Goal: Task Accomplishment & Management: Complete application form

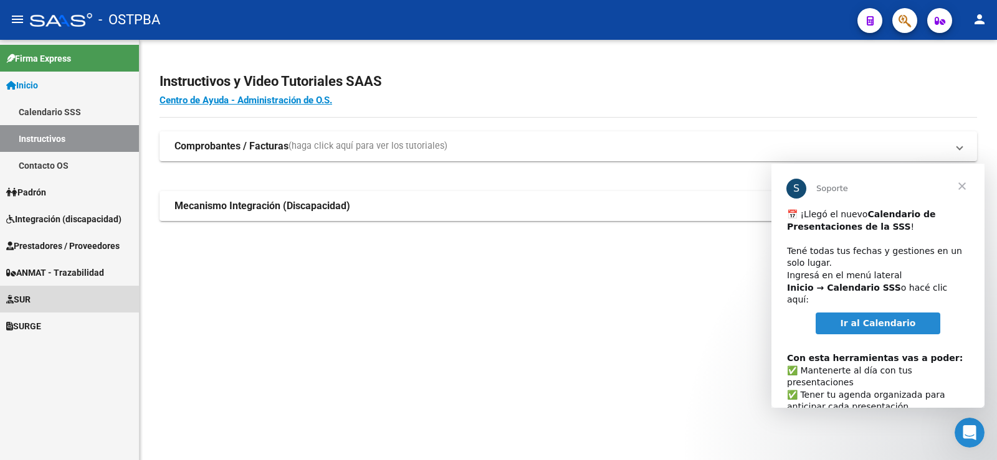
click at [31, 298] on span "SUR" at bounding box center [18, 300] width 24 height 14
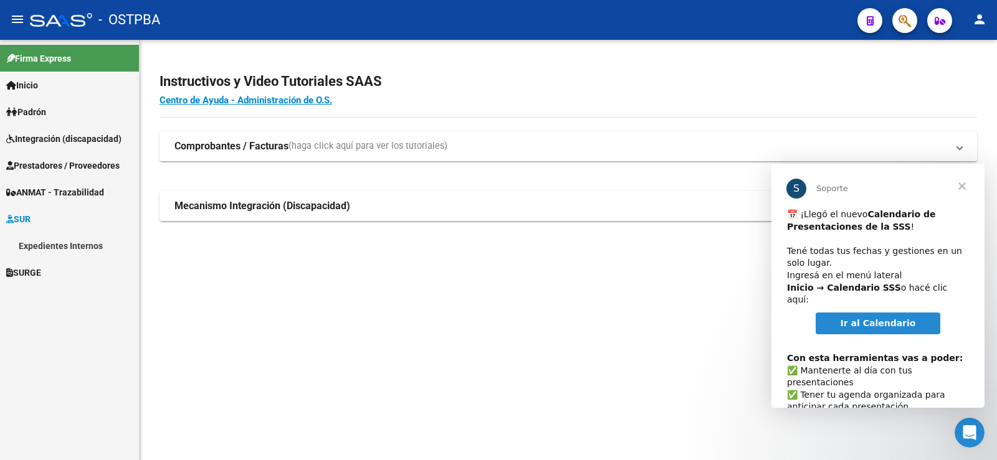
click at [960, 186] on span "Cerrar" at bounding box center [961, 186] width 45 height 45
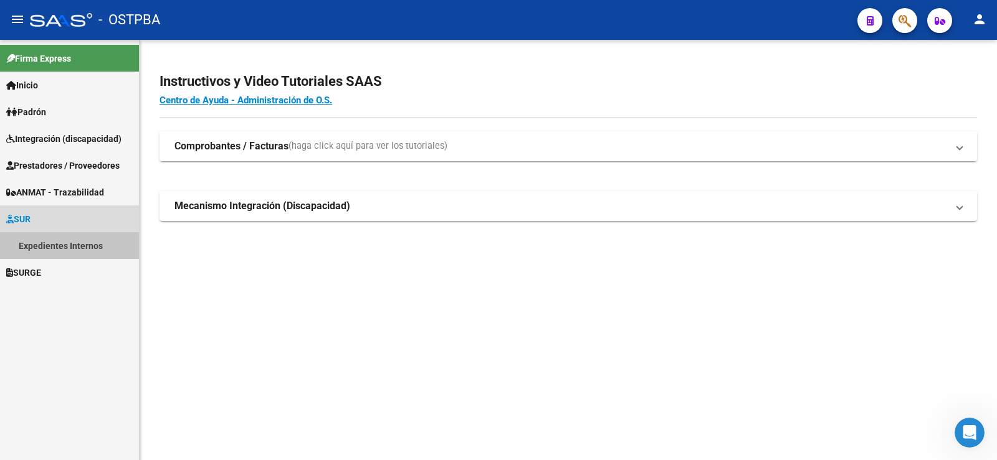
click at [64, 248] on link "Expedientes Internos" at bounding box center [69, 245] width 139 height 27
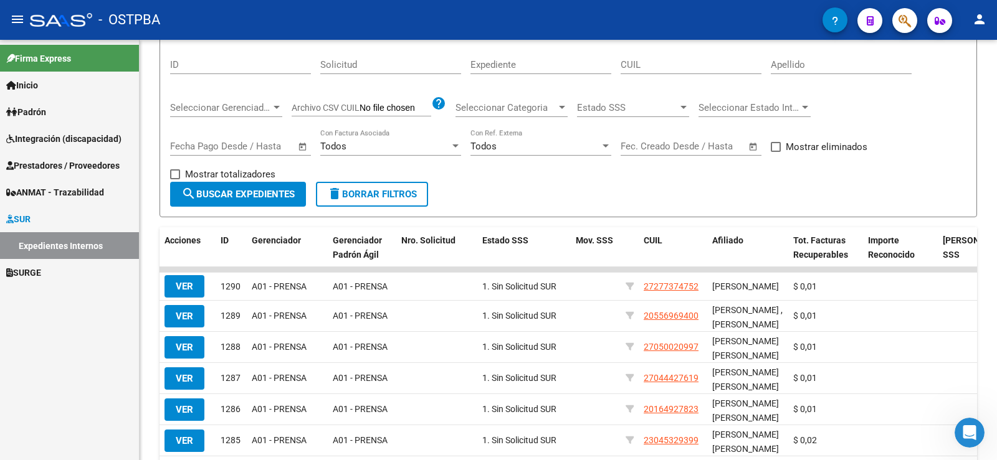
scroll to position [187, 0]
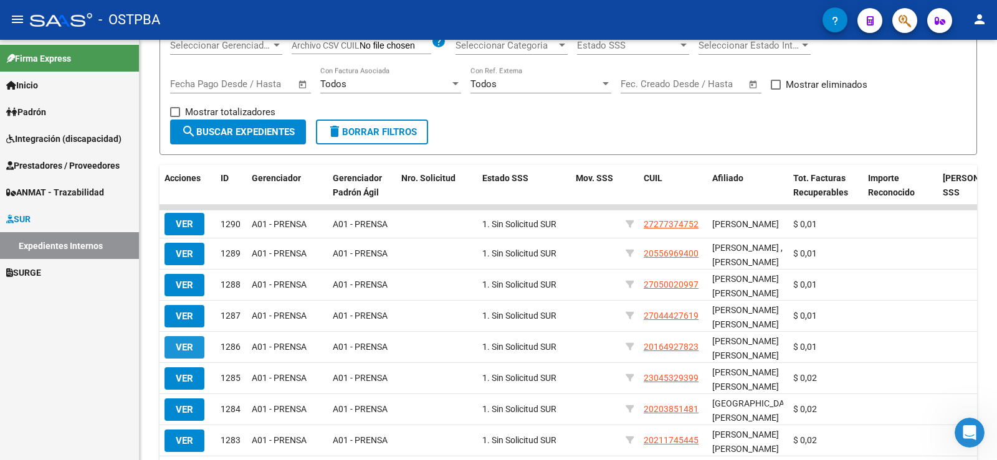
drag, startPoint x: 191, startPoint y: 351, endPoint x: 211, endPoint y: 344, distance: 21.9
click at [191, 351] on span "VER" at bounding box center [184, 347] width 17 height 11
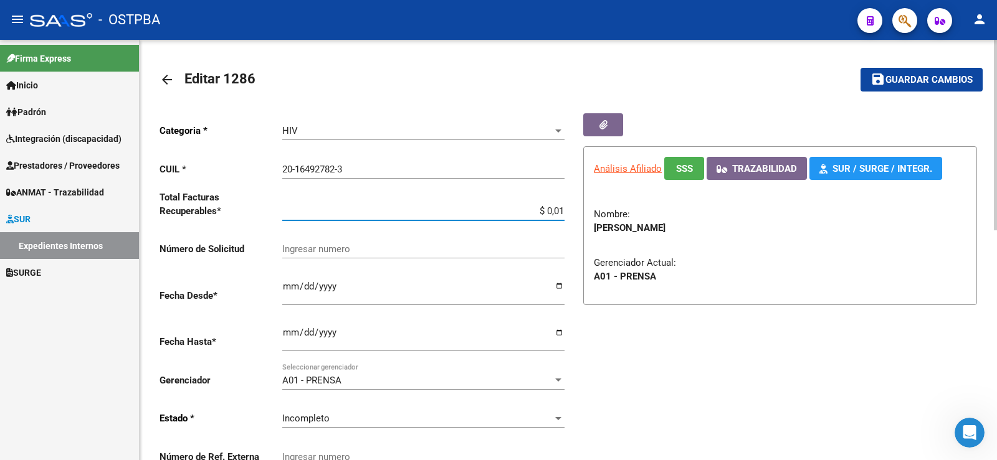
drag, startPoint x: 557, startPoint y: 207, endPoint x: 564, endPoint y: 210, distance: 6.7
click at [564, 210] on input "$ 0,01" at bounding box center [423, 211] width 282 height 11
type input "$ 0,02"
click at [905, 80] on span "Guardar cambios" at bounding box center [928, 80] width 87 height 11
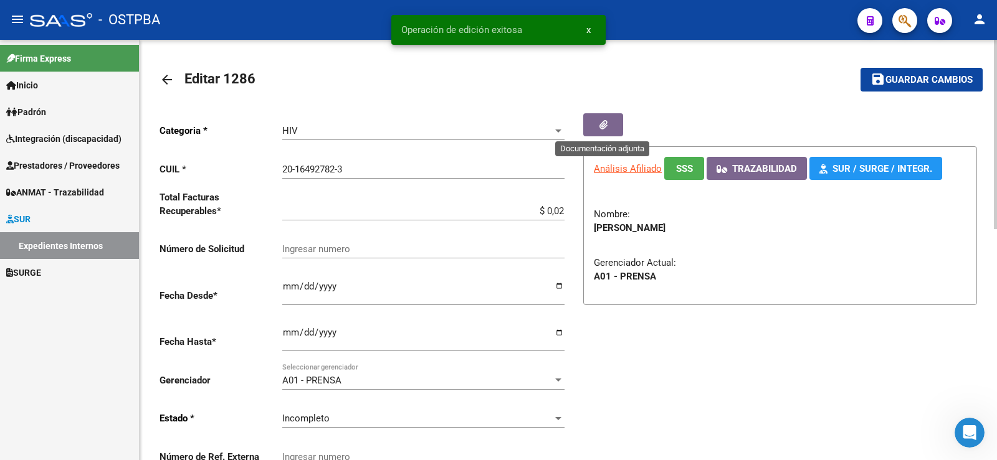
click at [599, 126] on icon "button" at bounding box center [603, 124] width 8 height 9
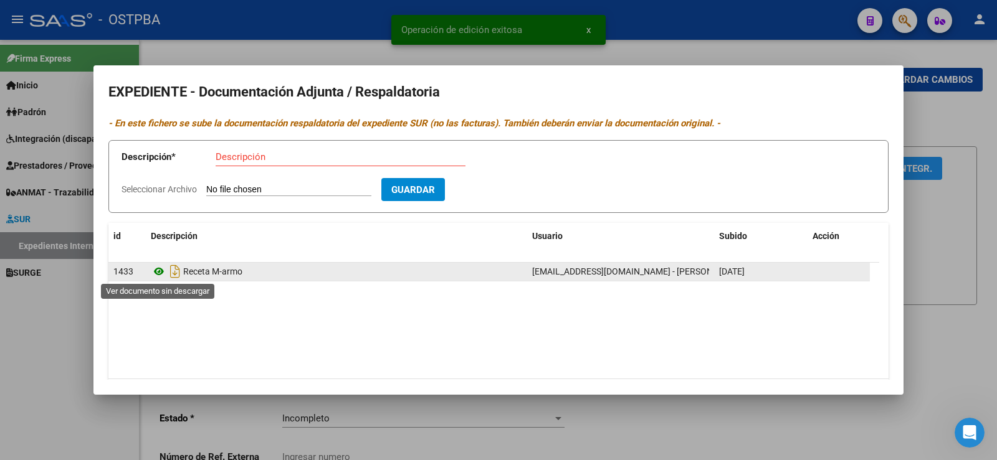
click at [161, 270] on icon at bounding box center [159, 271] width 16 height 15
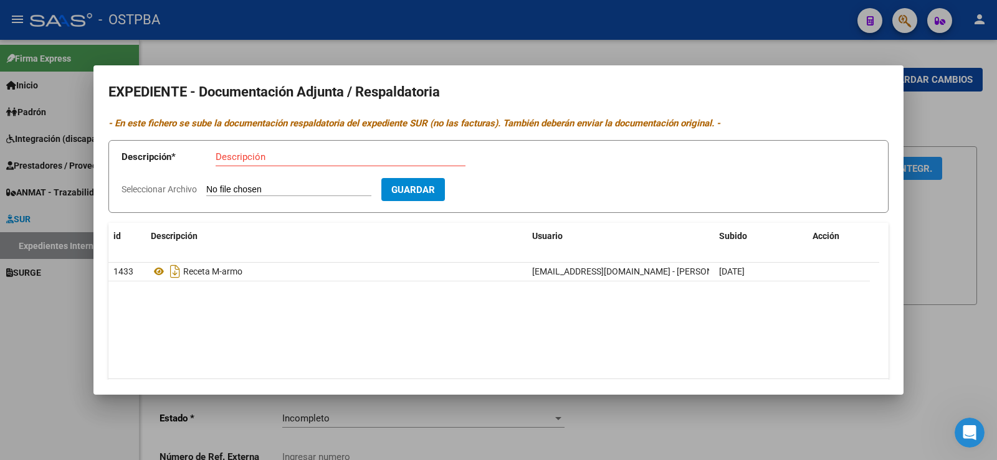
click at [36, 313] on div at bounding box center [498, 230] width 997 height 460
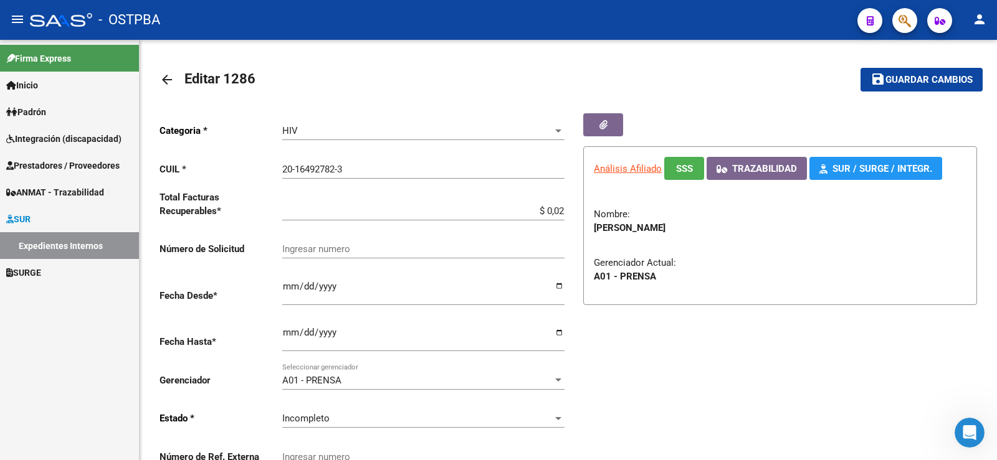
click at [55, 249] on link "Expedientes Internos" at bounding box center [69, 245] width 139 height 27
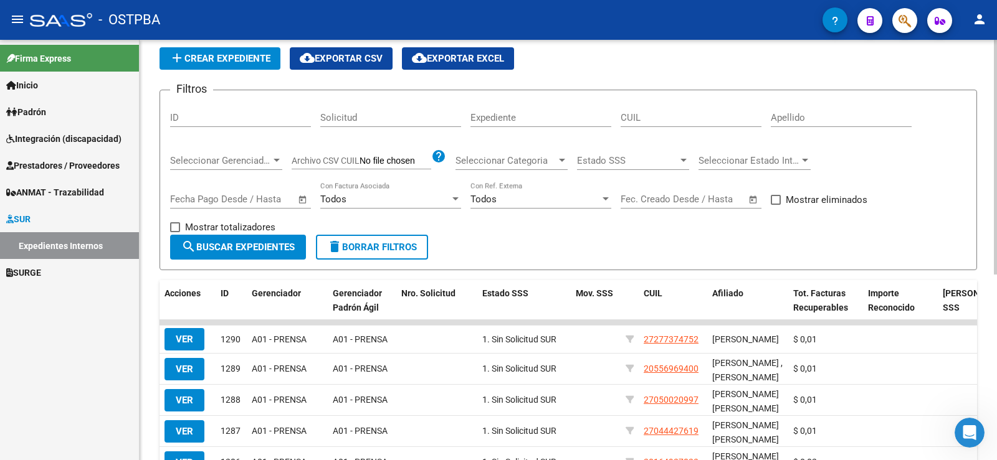
scroll to position [125, 0]
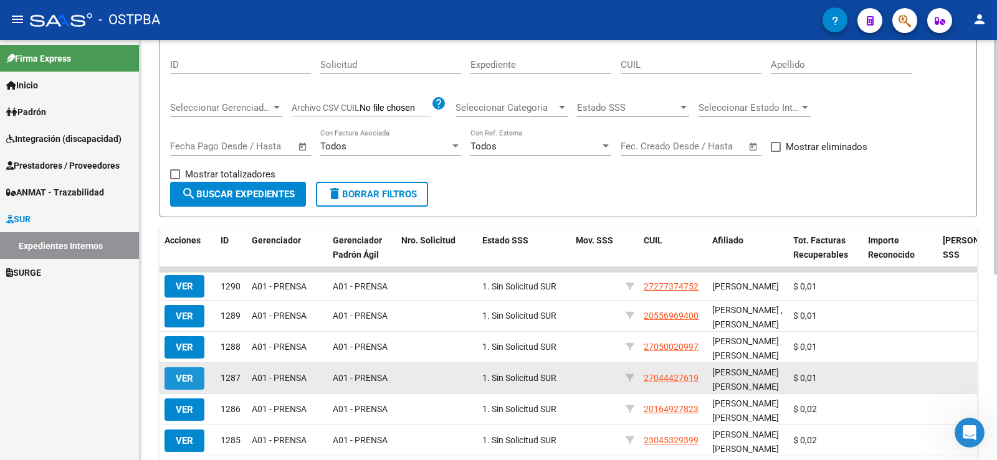
click at [187, 380] on span "VER" at bounding box center [184, 378] width 17 height 11
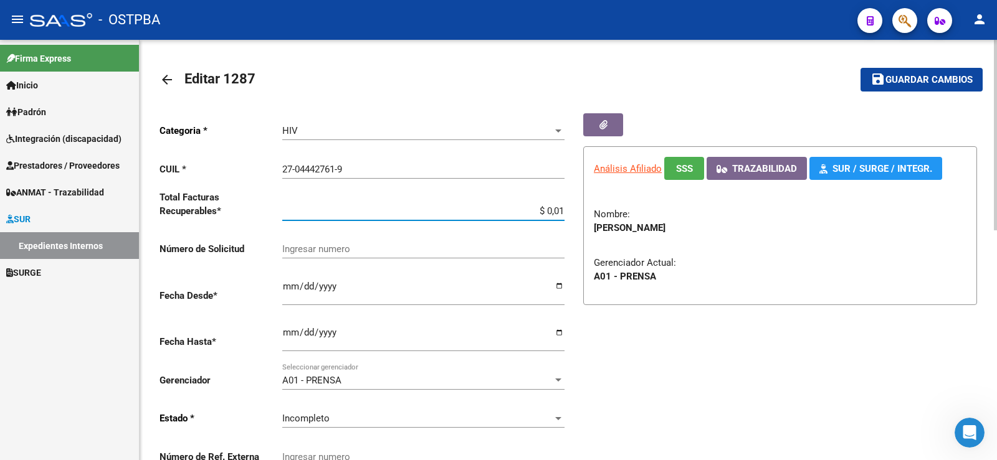
click at [564, 212] on div "Categoria * HIV Seleccionar categoria CUIL * 27-04442761-9 Ingresar CUIL Total …" at bounding box center [363, 295] width 409 height 365
type input "$ 0,02"
click at [901, 79] on span "Guardar cambios" at bounding box center [928, 80] width 87 height 11
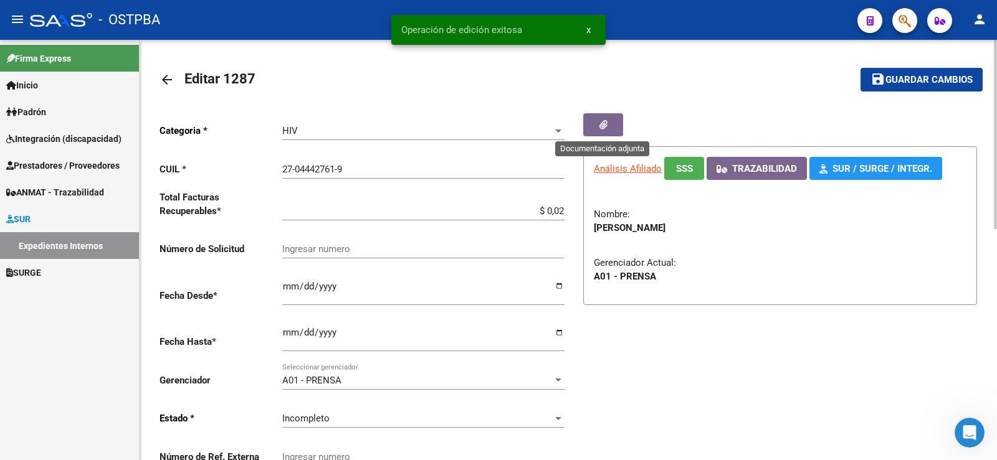
click at [597, 126] on button "button" at bounding box center [603, 124] width 40 height 23
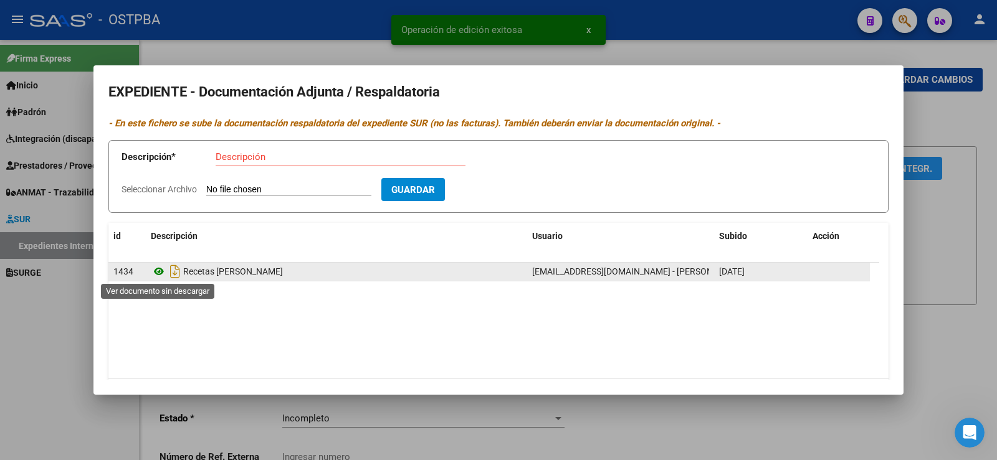
click at [158, 272] on icon at bounding box center [159, 271] width 16 height 15
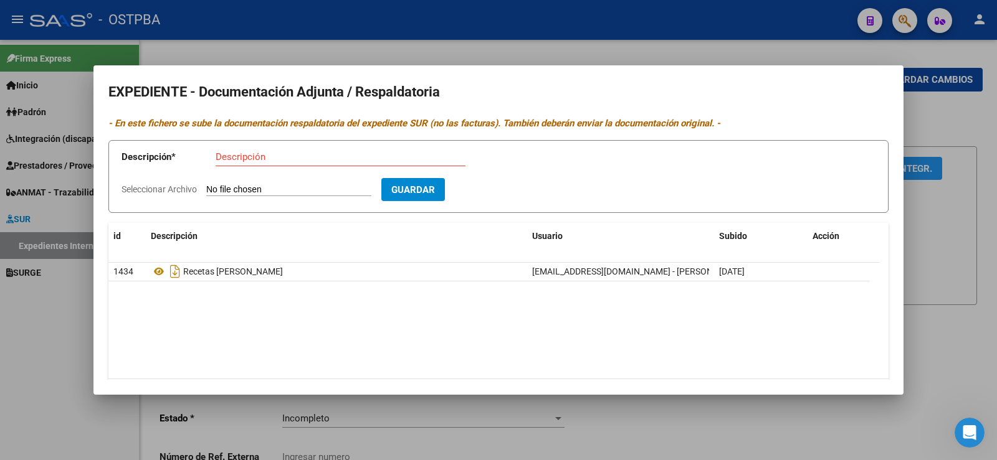
click at [48, 331] on div at bounding box center [498, 230] width 997 height 460
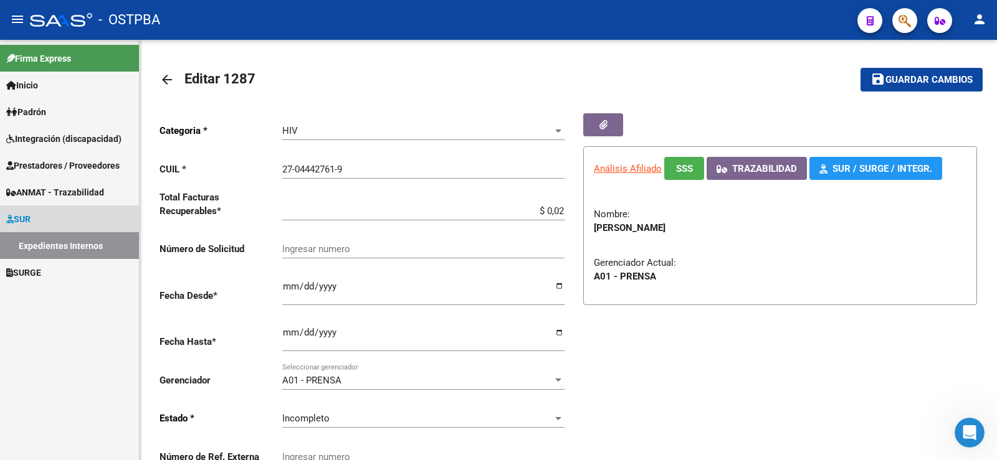
click at [62, 252] on link "Expedientes Internos" at bounding box center [69, 245] width 139 height 27
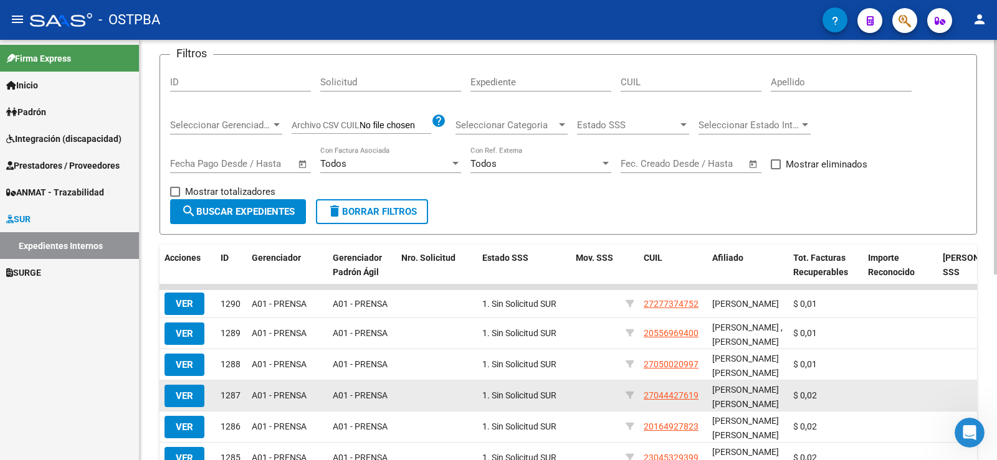
scroll to position [187, 0]
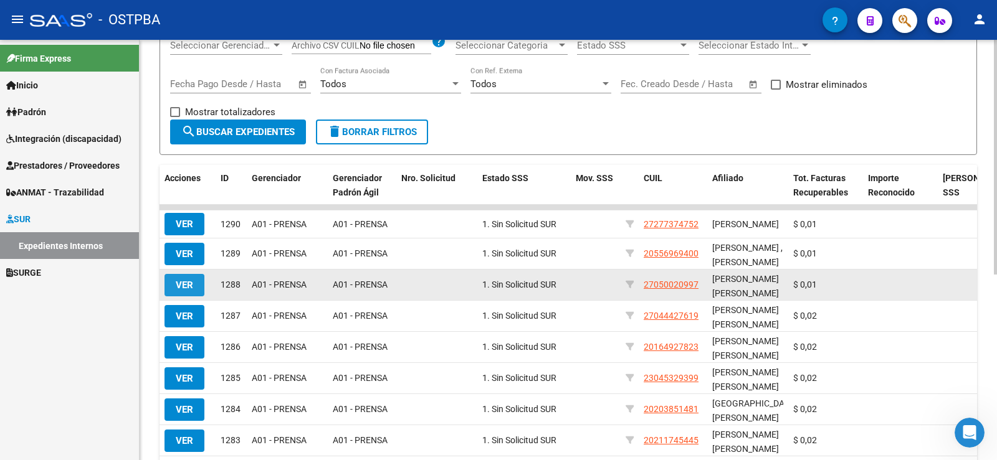
click at [184, 294] on button "VER" at bounding box center [184, 285] width 40 height 22
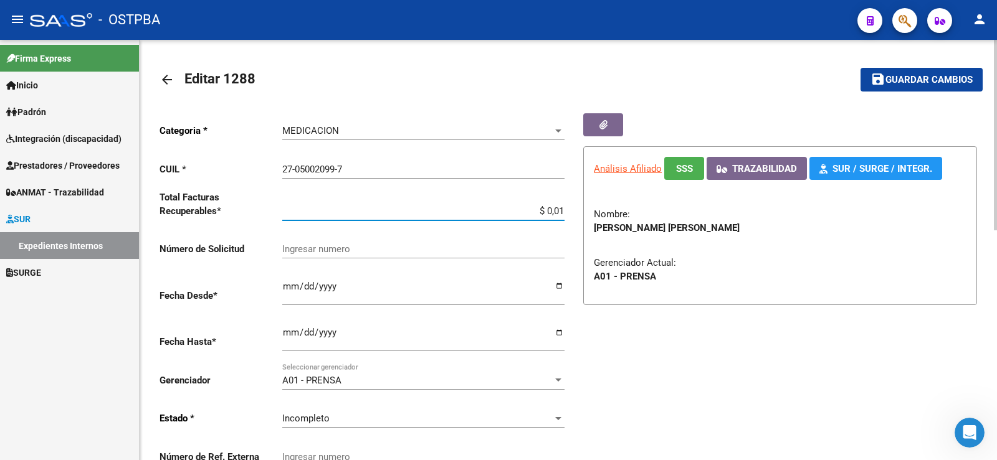
drag, startPoint x: 557, startPoint y: 209, endPoint x: 562, endPoint y: 214, distance: 7.5
click at [562, 214] on input "$ 0,01" at bounding box center [423, 211] width 282 height 11
type input "$ 0,02"
click at [907, 78] on span "Guardar cambios" at bounding box center [928, 80] width 87 height 11
click at [610, 129] on button "button" at bounding box center [603, 124] width 40 height 23
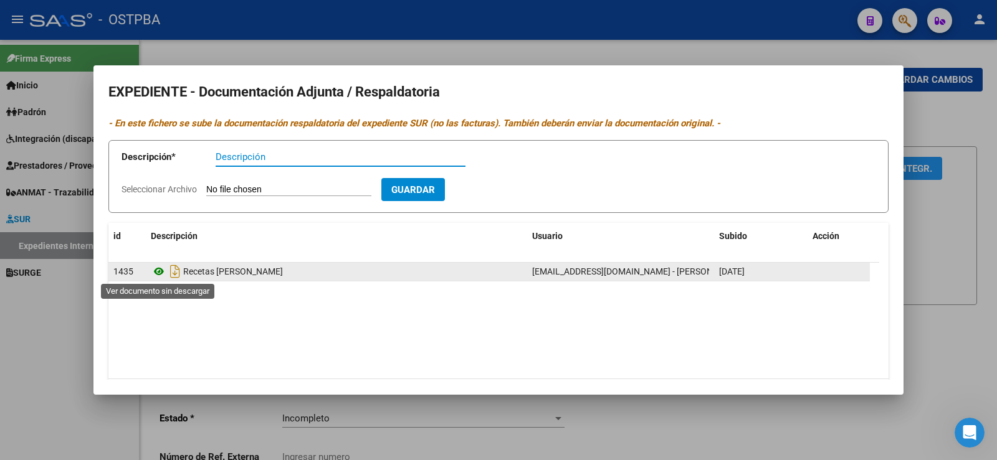
click at [154, 272] on icon at bounding box center [159, 271] width 16 height 15
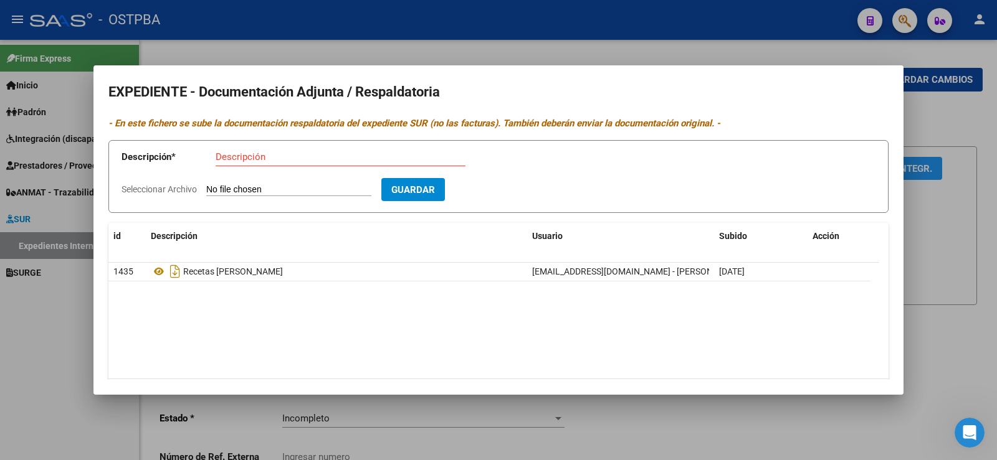
click at [55, 310] on div at bounding box center [498, 230] width 997 height 460
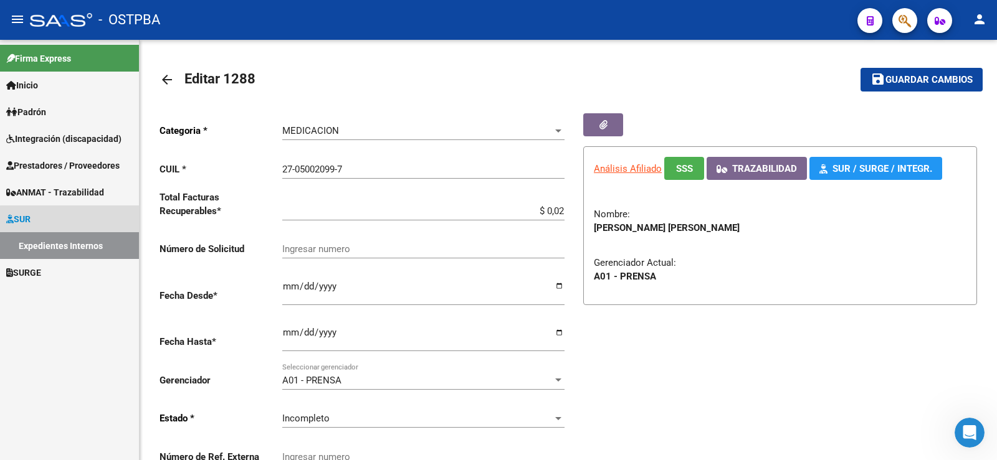
click at [83, 247] on link "Expedientes Internos" at bounding box center [69, 245] width 139 height 27
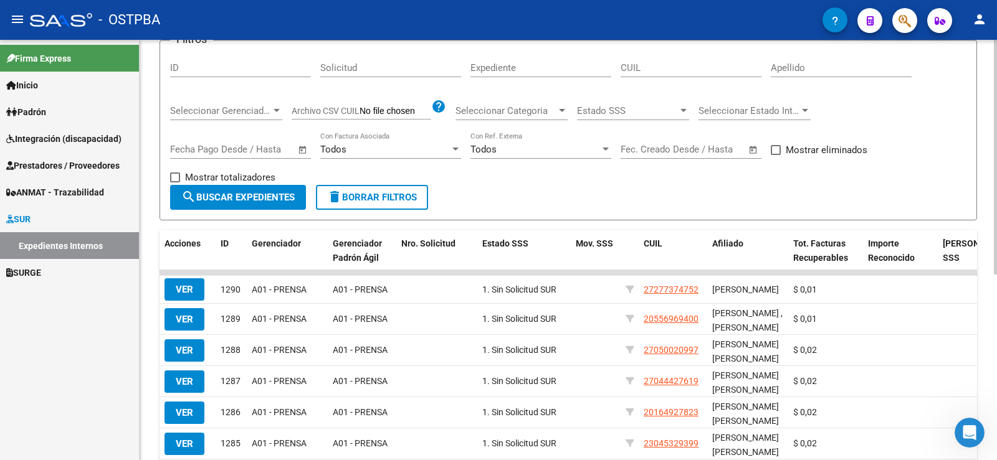
scroll to position [125, 0]
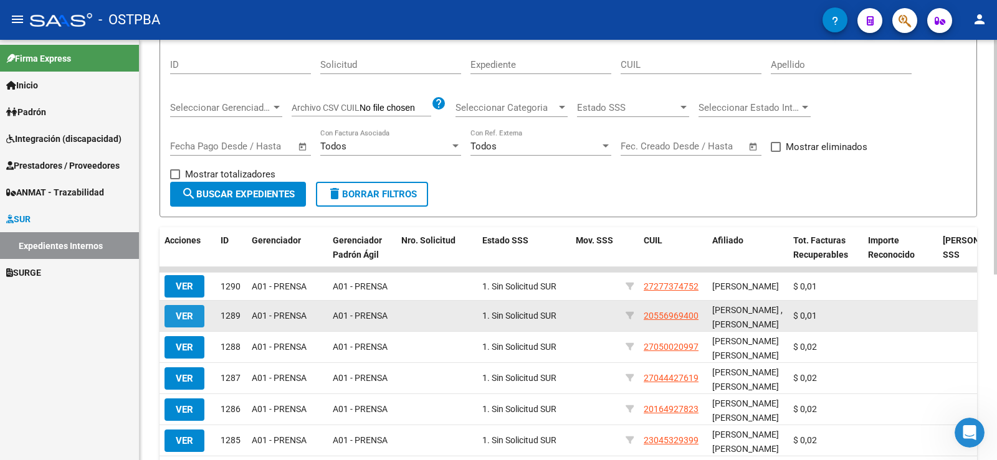
click at [185, 317] on span "VER" at bounding box center [184, 316] width 17 height 11
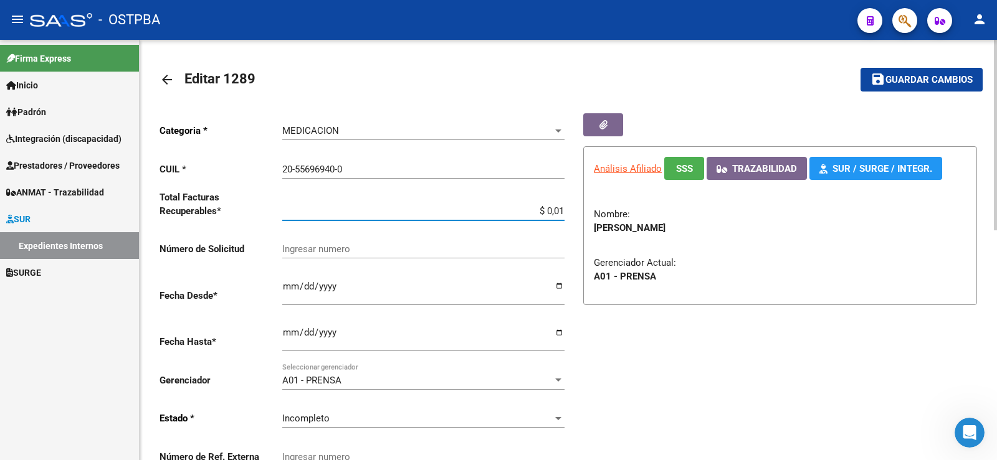
drag, startPoint x: 556, startPoint y: 211, endPoint x: 562, endPoint y: 211, distance: 6.3
click at [562, 211] on input "$ 0,01" at bounding box center [423, 211] width 282 height 11
type input "$ 0,02"
click at [917, 77] on span "Guardar cambios" at bounding box center [928, 80] width 87 height 11
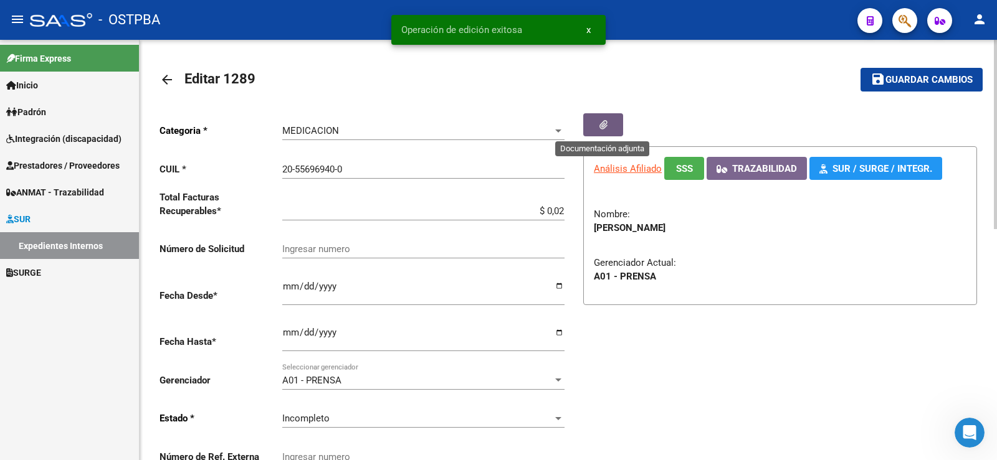
click at [609, 128] on button "button" at bounding box center [603, 124] width 40 height 23
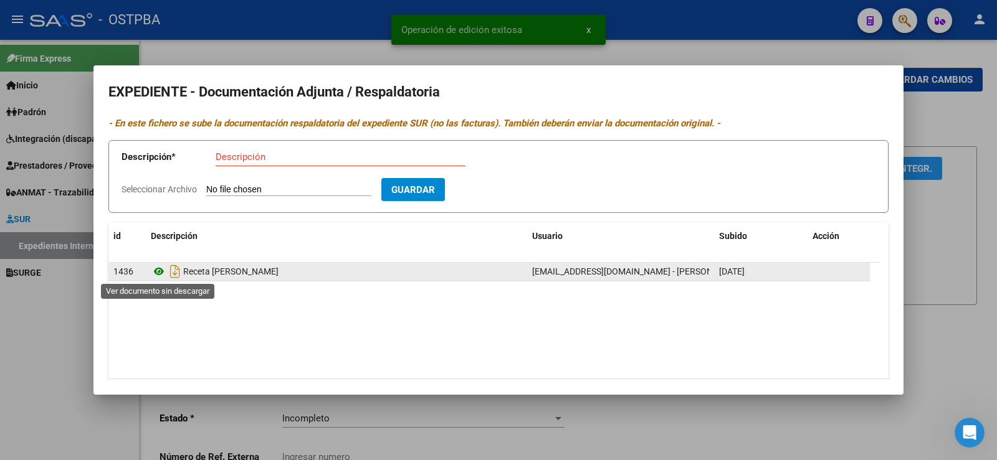
click at [160, 271] on icon at bounding box center [159, 271] width 16 height 15
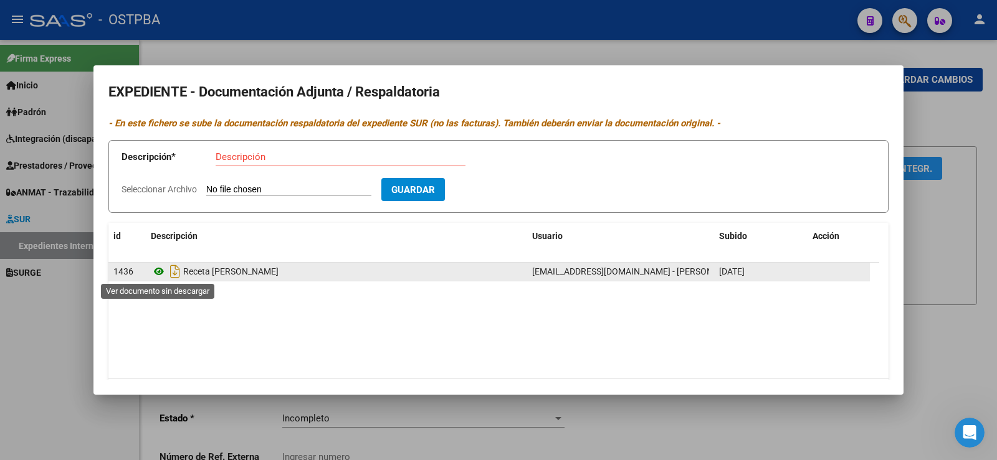
click at [162, 268] on icon at bounding box center [159, 271] width 16 height 15
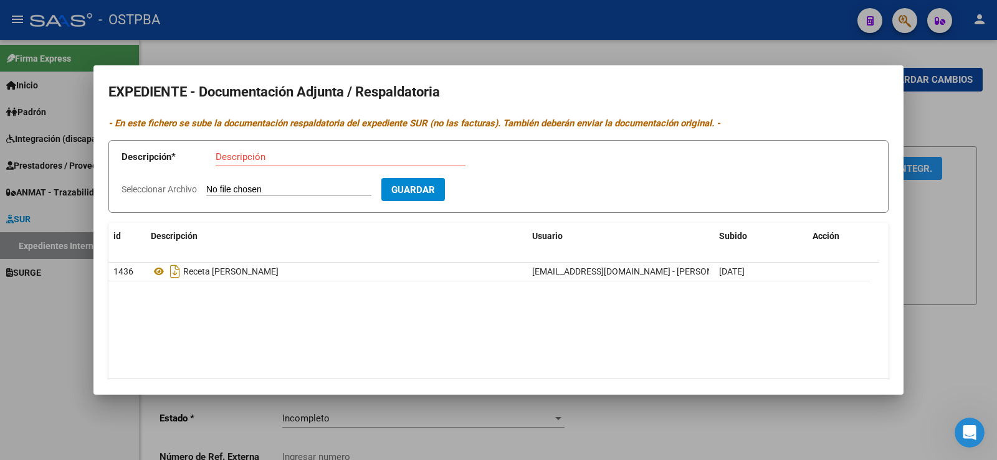
click at [63, 305] on div at bounding box center [498, 230] width 997 height 460
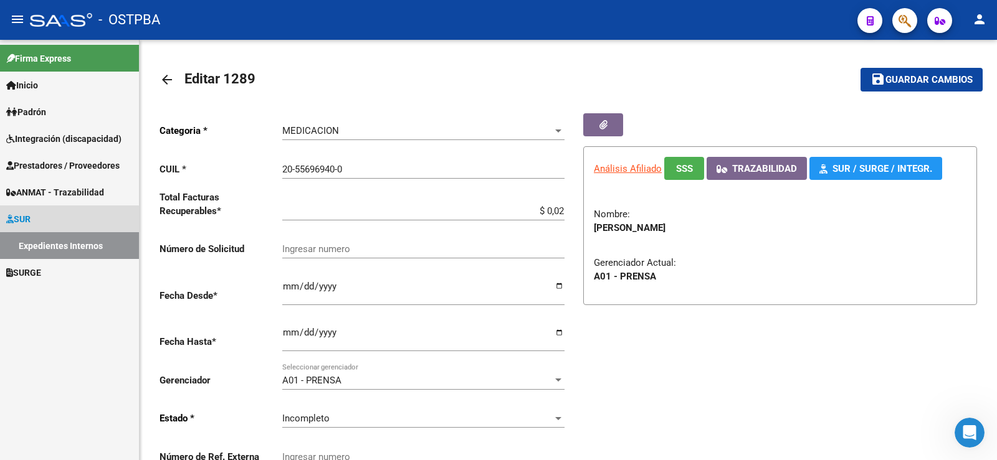
click at [66, 244] on link "Expedientes Internos" at bounding box center [69, 245] width 139 height 27
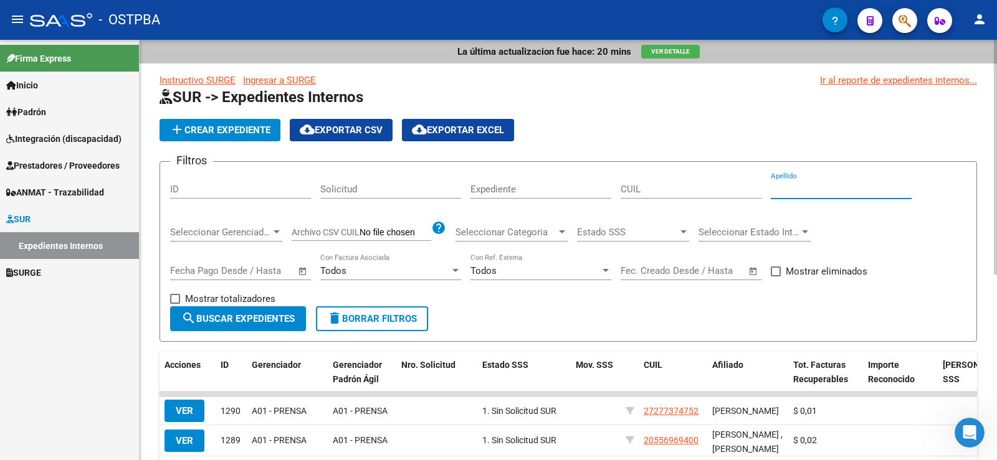
click at [808, 186] on input "Apellido" at bounding box center [840, 189] width 141 height 11
type input "miguez"
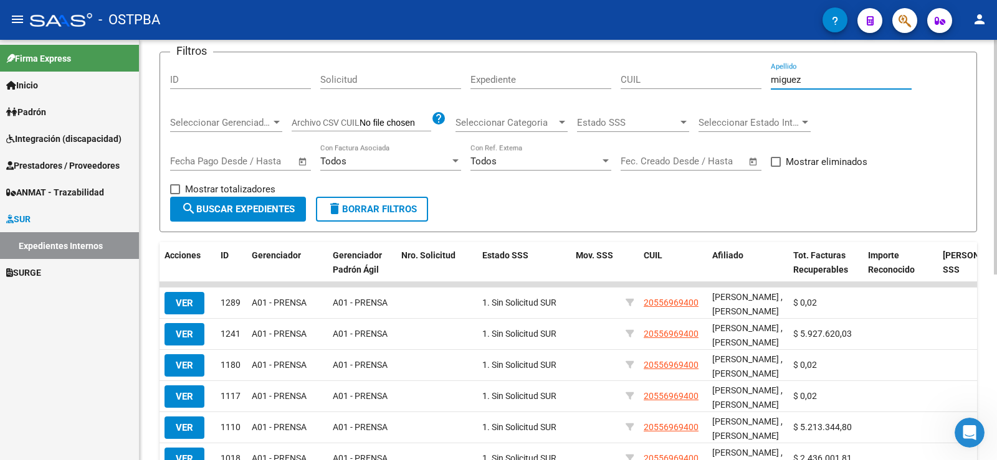
scroll to position [125, 0]
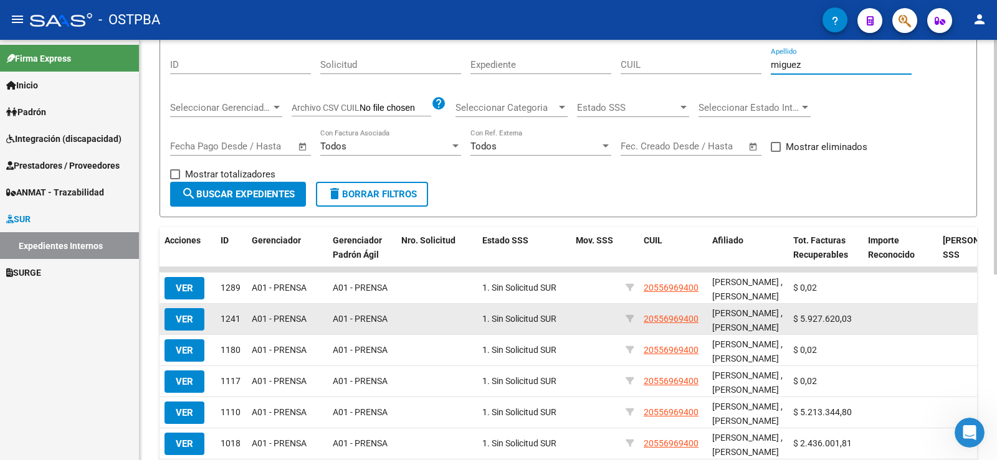
click at [194, 319] on button "VER" at bounding box center [184, 319] width 40 height 22
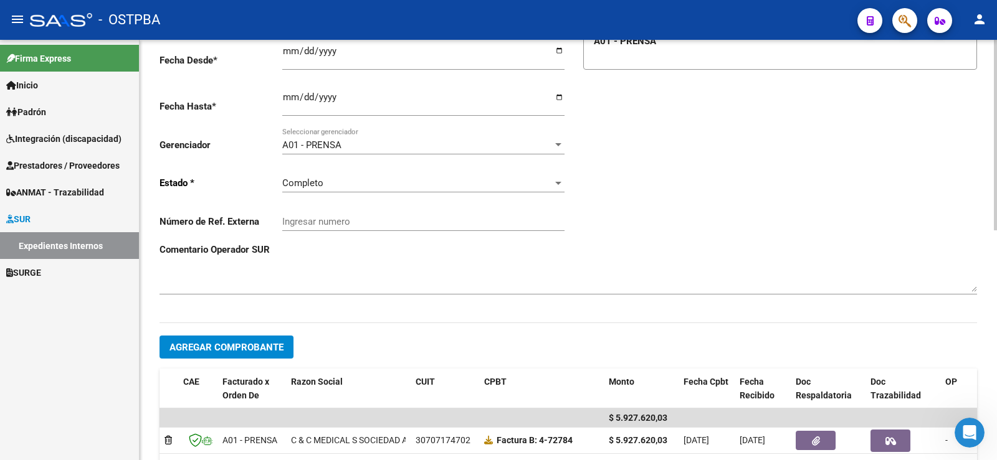
scroll to position [311, 0]
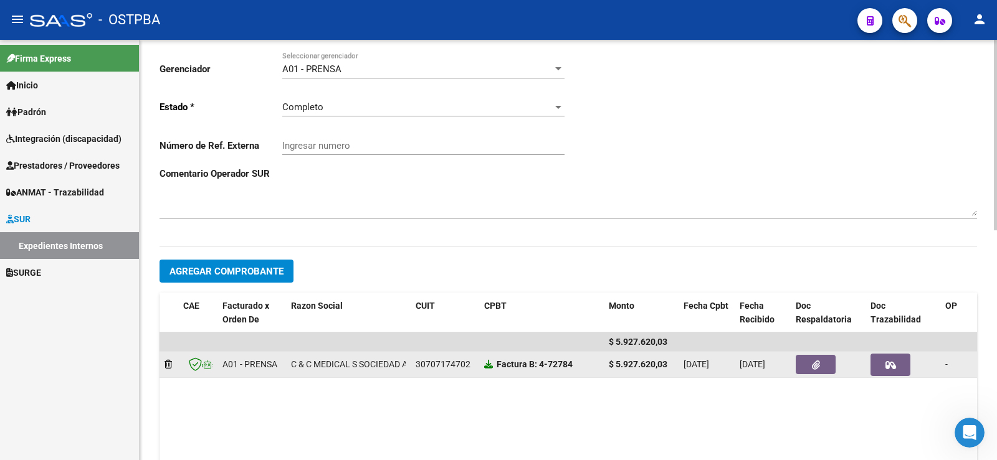
click at [487, 366] on icon at bounding box center [488, 364] width 9 height 9
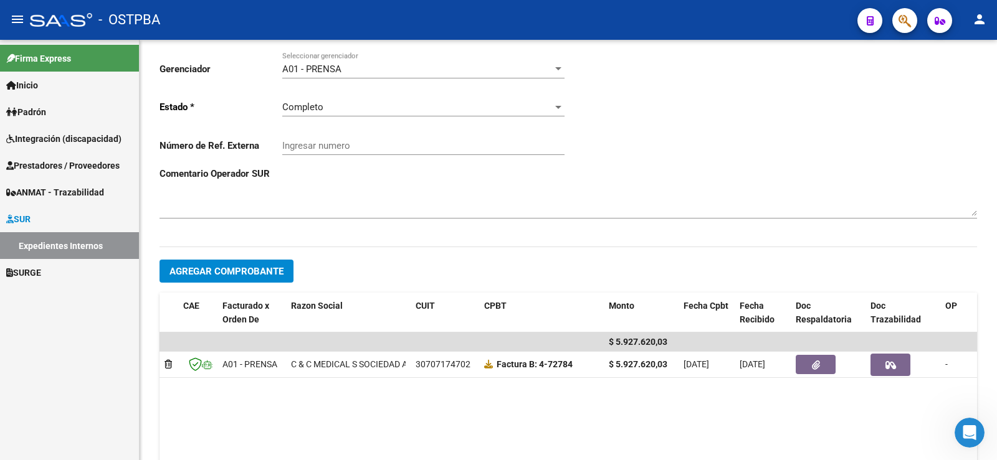
click at [77, 245] on link "Expedientes Internos" at bounding box center [69, 245] width 139 height 27
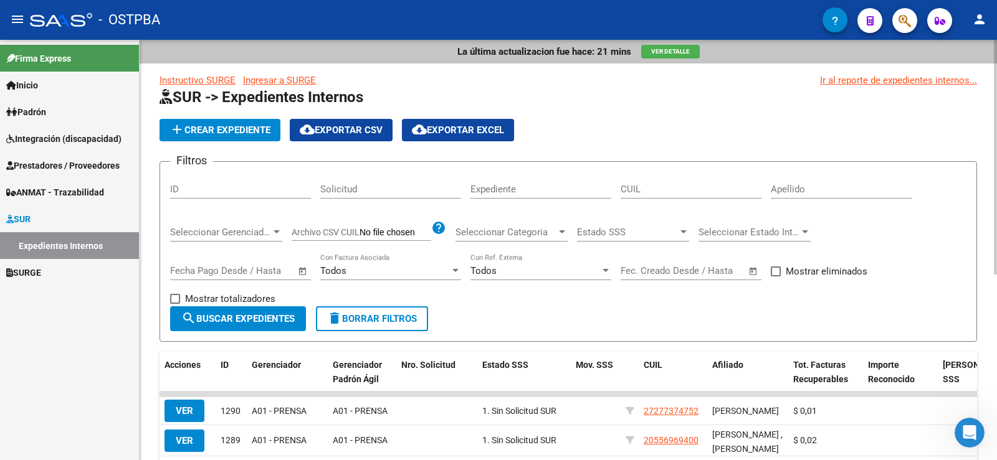
scroll to position [62, 0]
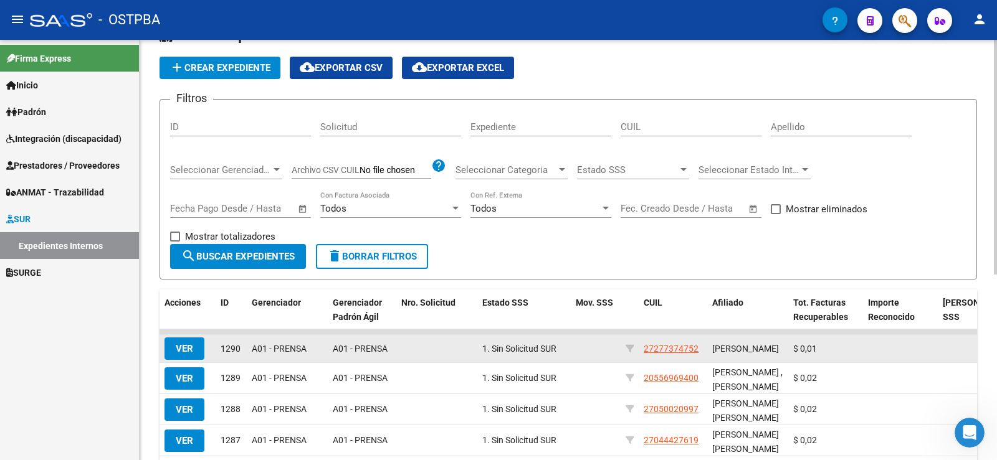
click at [186, 351] on span "VER" at bounding box center [184, 348] width 17 height 11
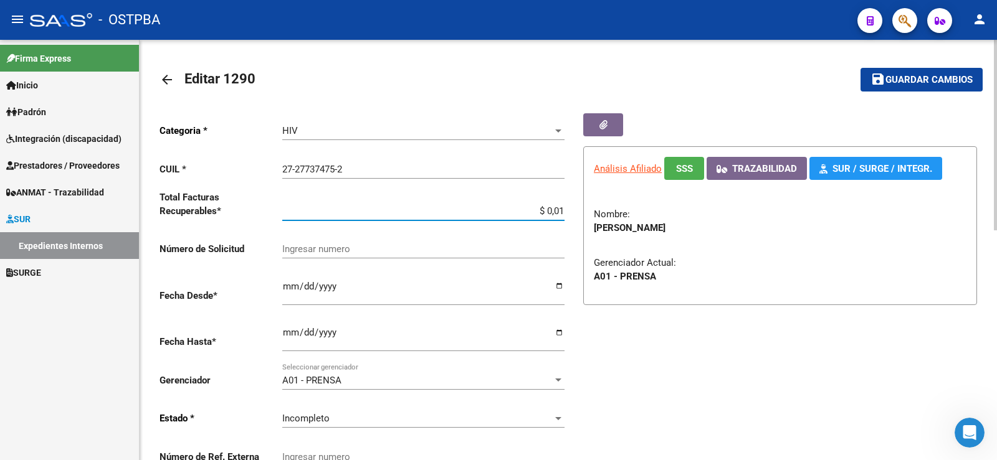
click at [563, 212] on input "$ 0,01" at bounding box center [423, 211] width 282 height 11
type input "$ 0,02"
click at [900, 80] on span "Guardar cambios" at bounding box center [928, 80] width 87 height 11
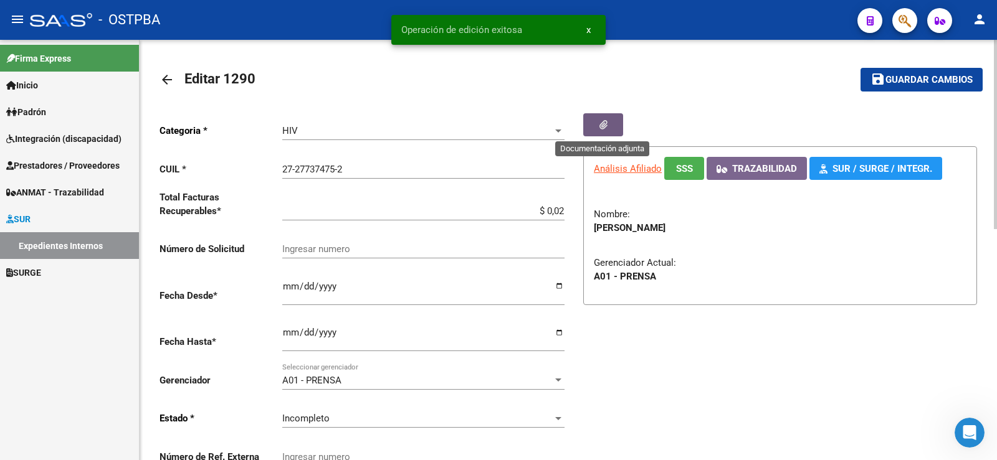
click at [604, 130] on icon "button" at bounding box center [603, 124] width 8 height 9
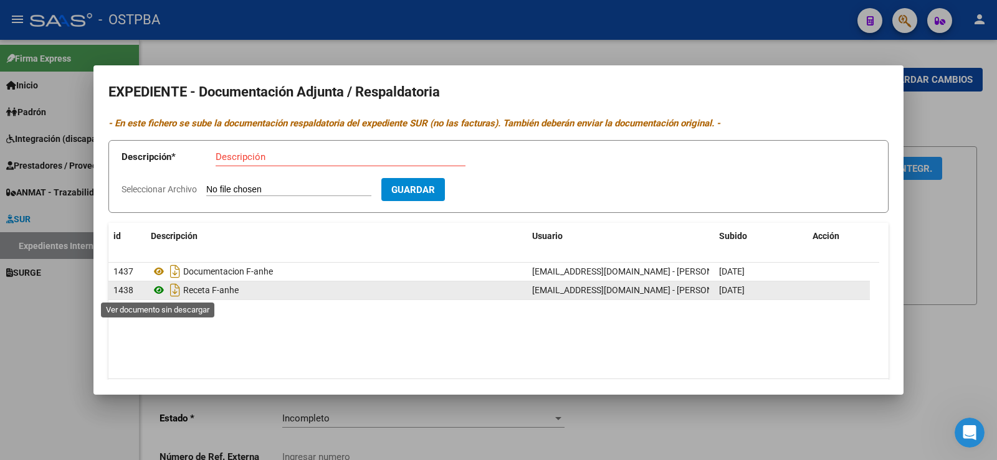
click at [158, 288] on icon at bounding box center [159, 290] width 16 height 15
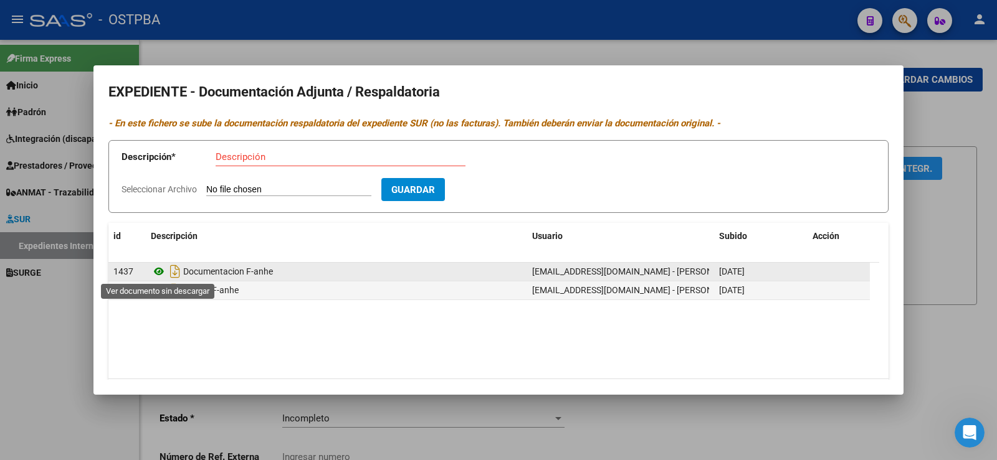
click at [158, 272] on icon at bounding box center [159, 271] width 16 height 15
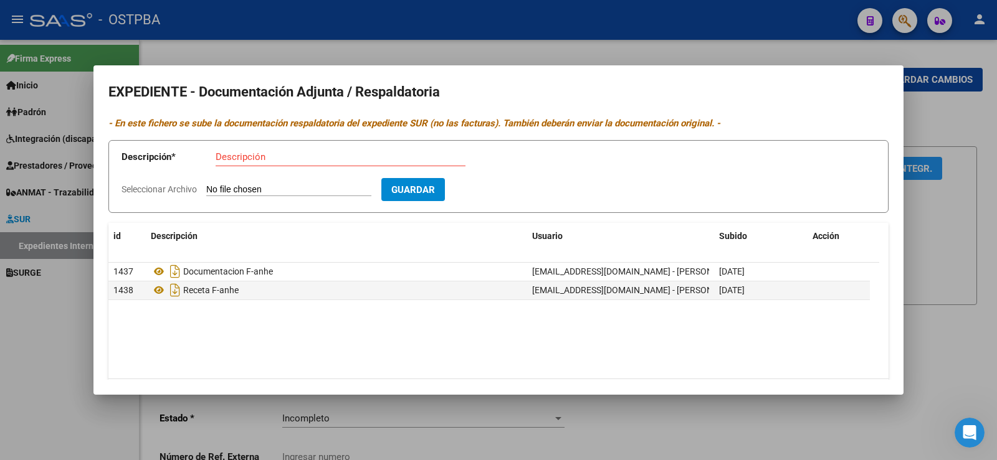
click at [34, 343] on div at bounding box center [498, 230] width 997 height 460
